Goal: Use online tool/utility: Use online tool/utility

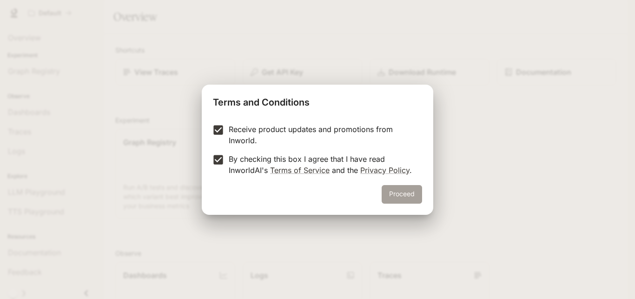
click at [399, 191] on button "Proceed" at bounding box center [402, 194] width 40 height 19
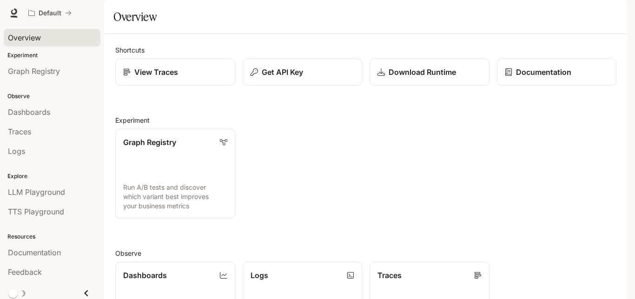
click at [37, 36] on span "Overview" at bounding box center [24, 37] width 33 height 11
click at [161, 78] on p "View Traces" at bounding box center [156, 72] width 44 height 11
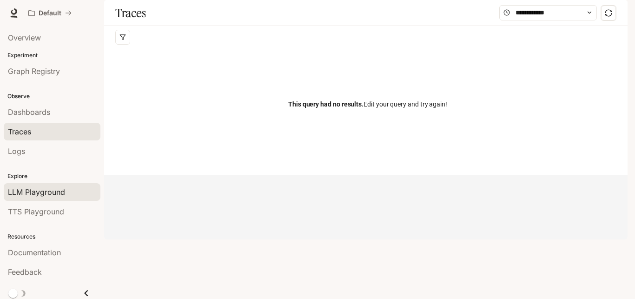
click at [33, 196] on span "LLM Playground" at bounding box center [36, 192] width 57 height 11
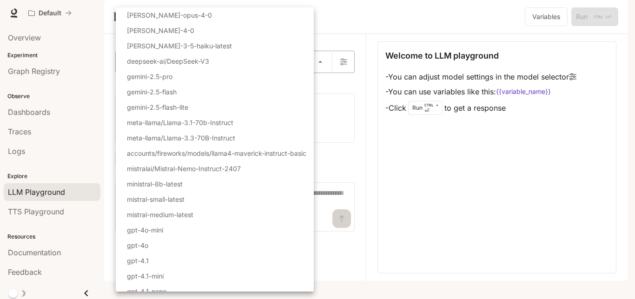
click at [320, 86] on body "Skip to main content Default Documentation Documentation Portal Overview Experi…" at bounding box center [317, 149] width 635 height 299
click at [414, 176] on div at bounding box center [317, 149] width 635 height 299
